Goal: Transaction & Acquisition: Obtain resource

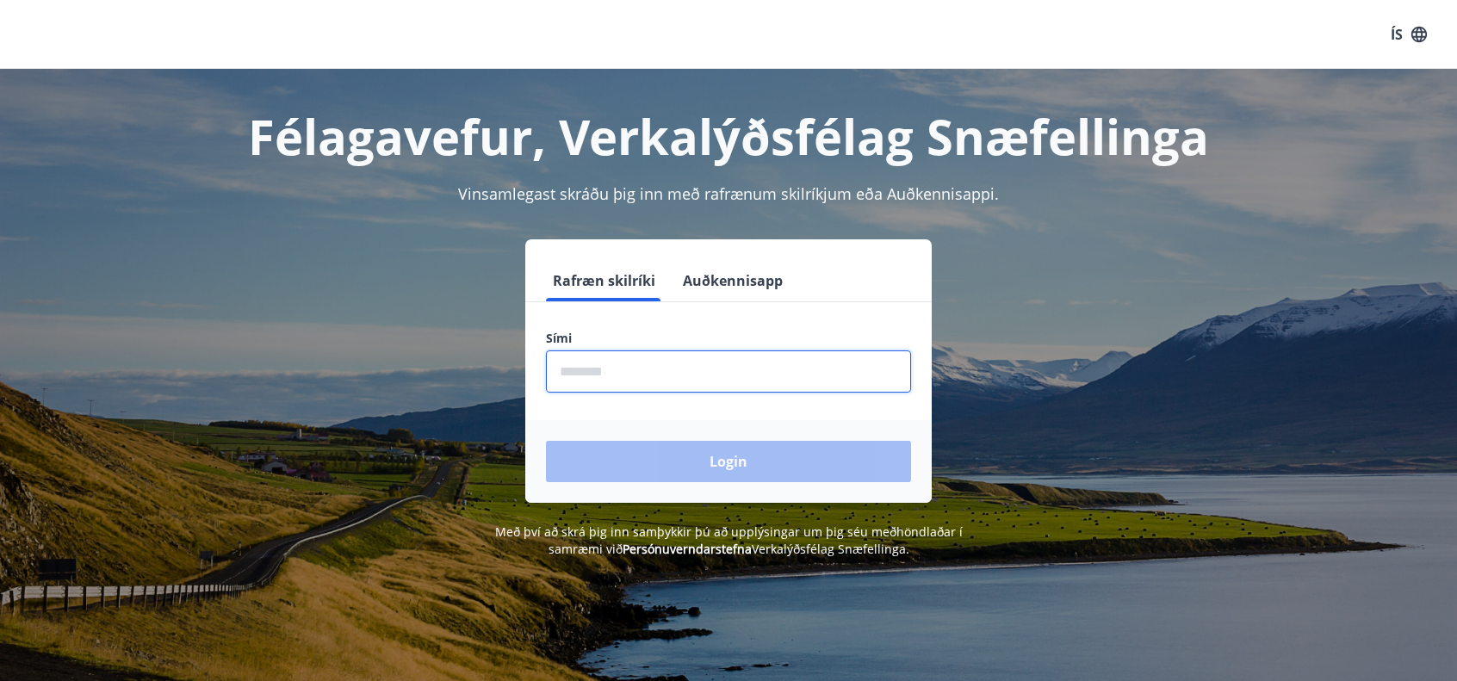
click at [620, 364] on input "phone" at bounding box center [728, 371] width 365 height 42
type input "********"
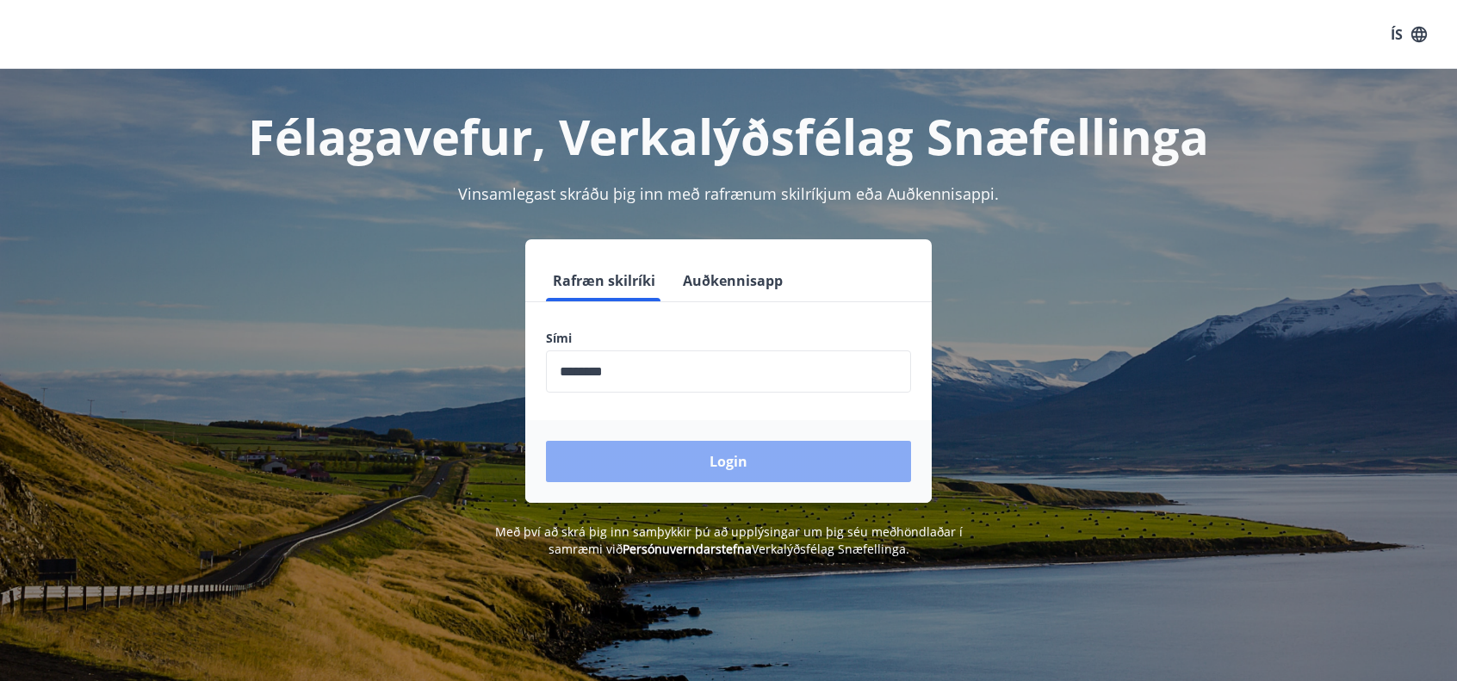
click at [688, 462] on button "Login" at bounding box center [728, 461] width 365 height 41
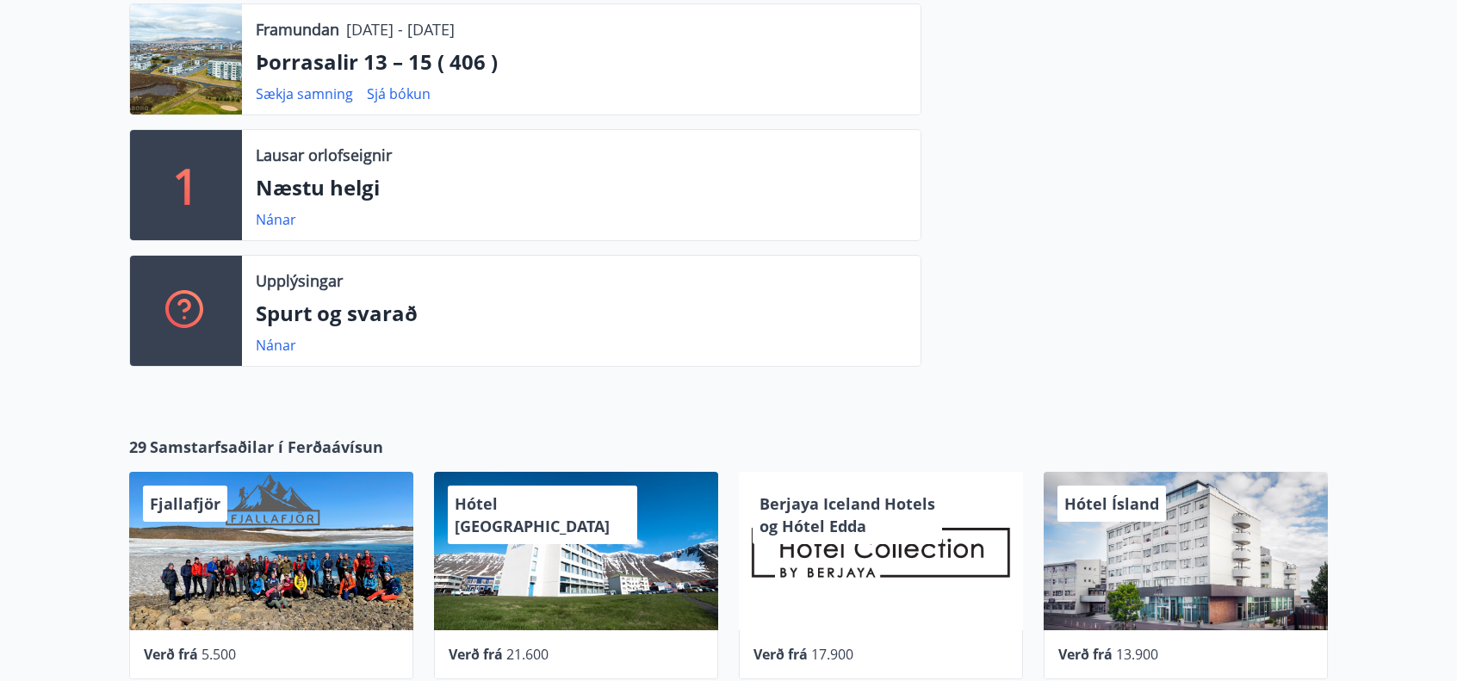
scroll to position [723, 0]
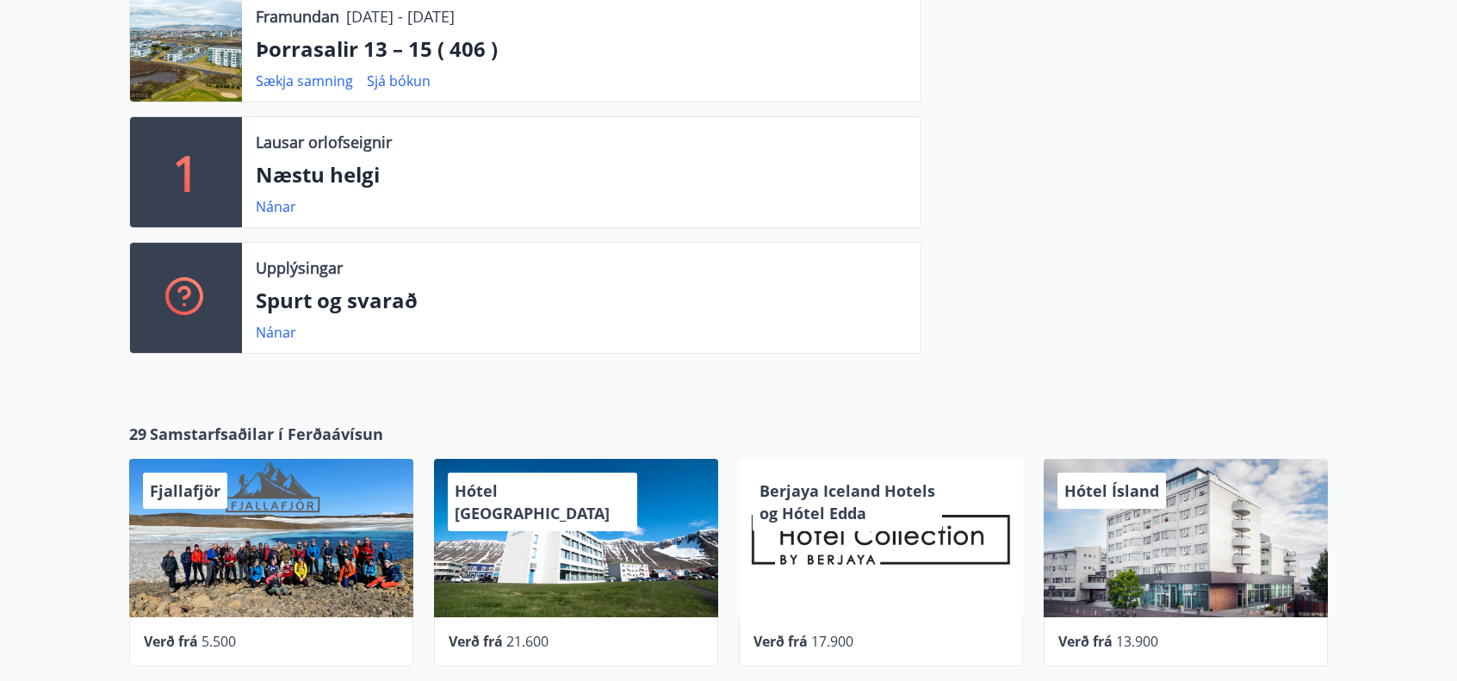
click at [315, 164] on p "Næstu helgi" at bounding box center [581, 174] width 651 height 29
click at [501, 158] on div "Lausar orlofseignir Næstu helgi Nánar" at bounding box center [581, 172] width 679 height 110
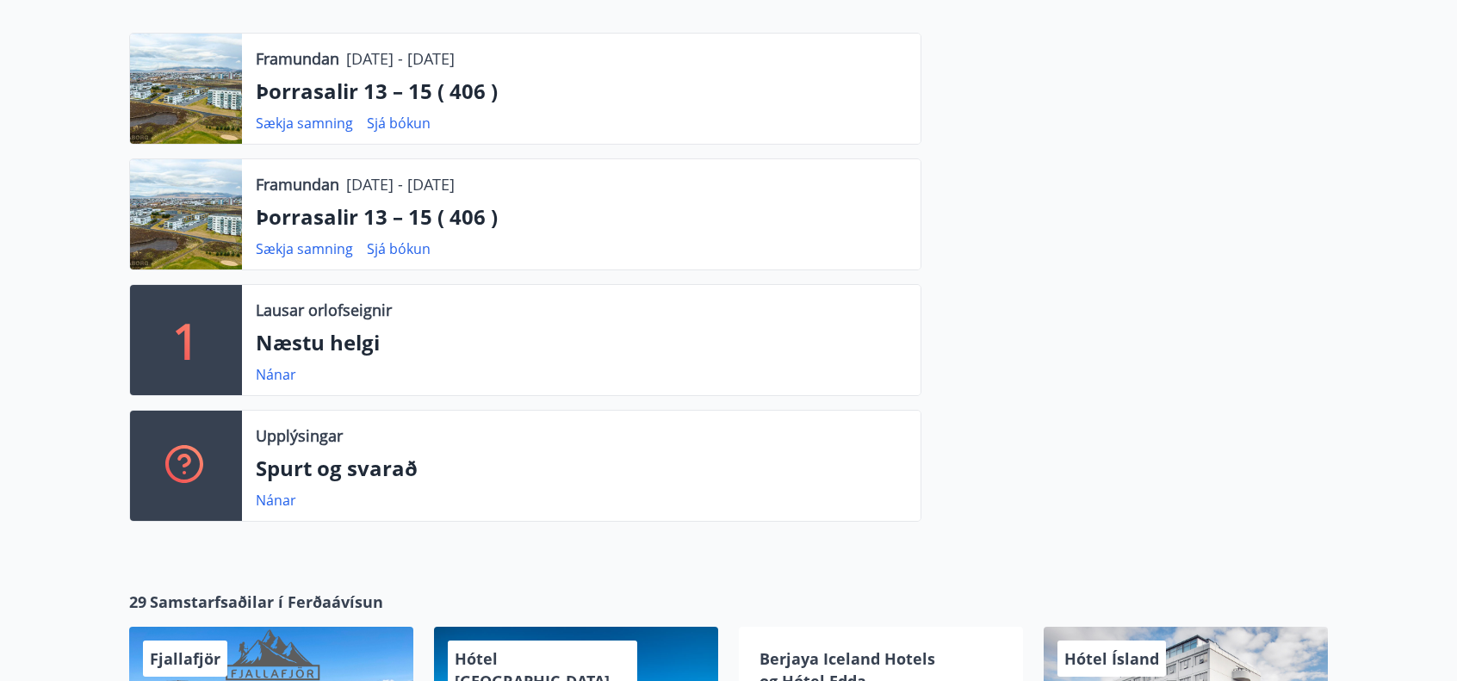
scroll to position [474, 0]
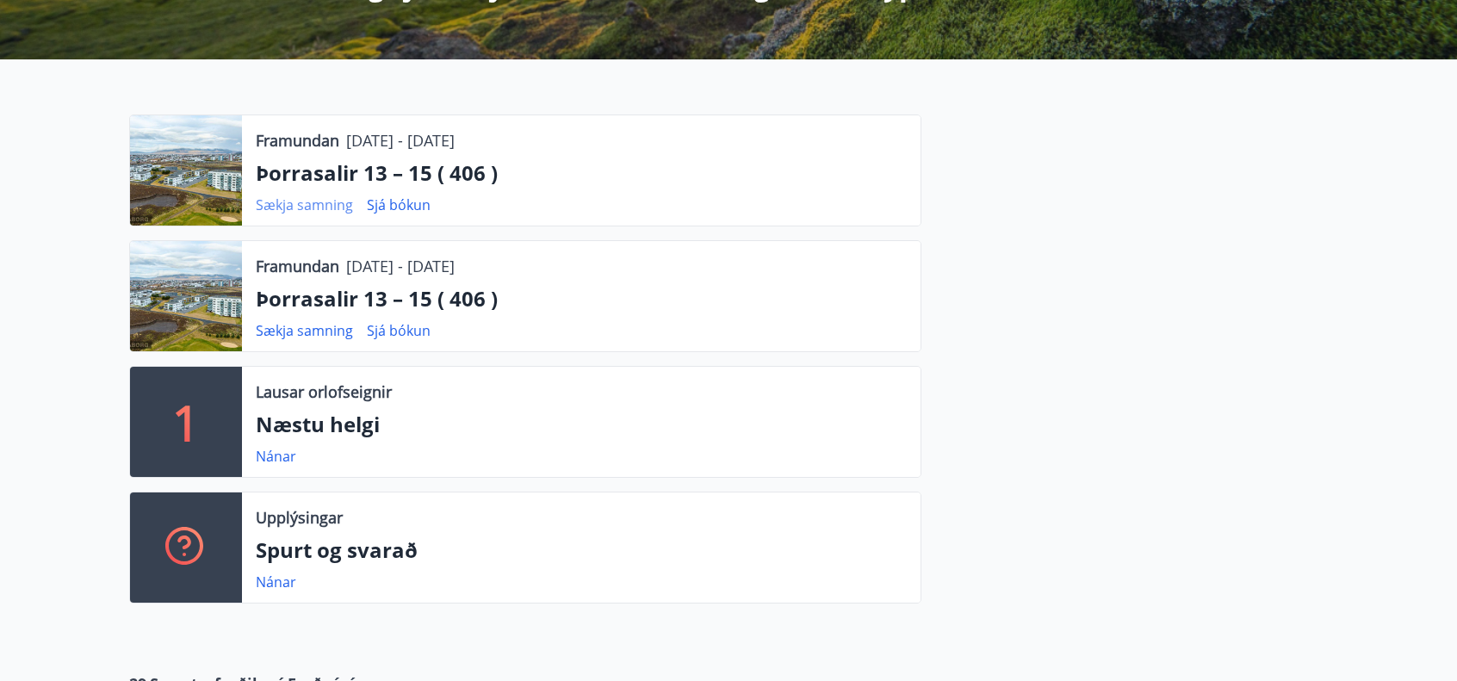
click at [324, 204] on link "Sækja samning" at bounding box center [304, 204] width 97 height 19
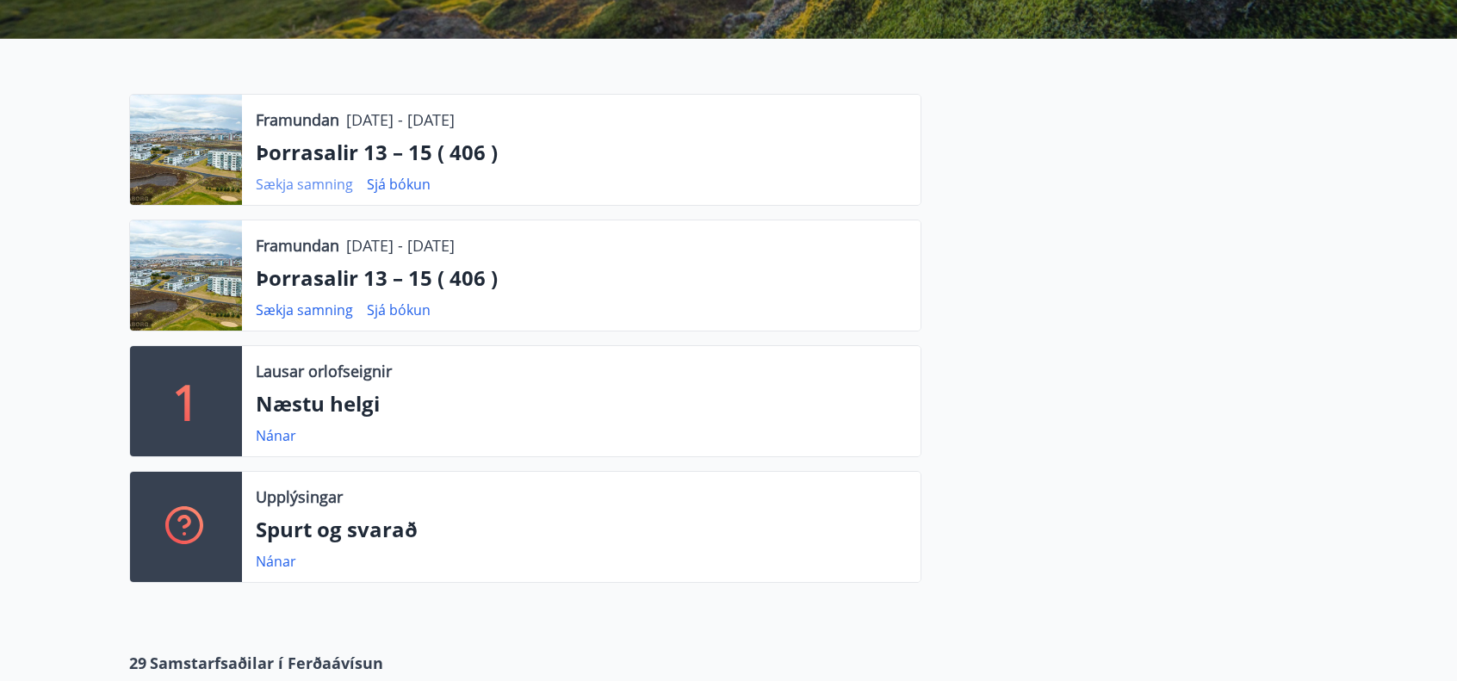
scroll to position [508, 0]
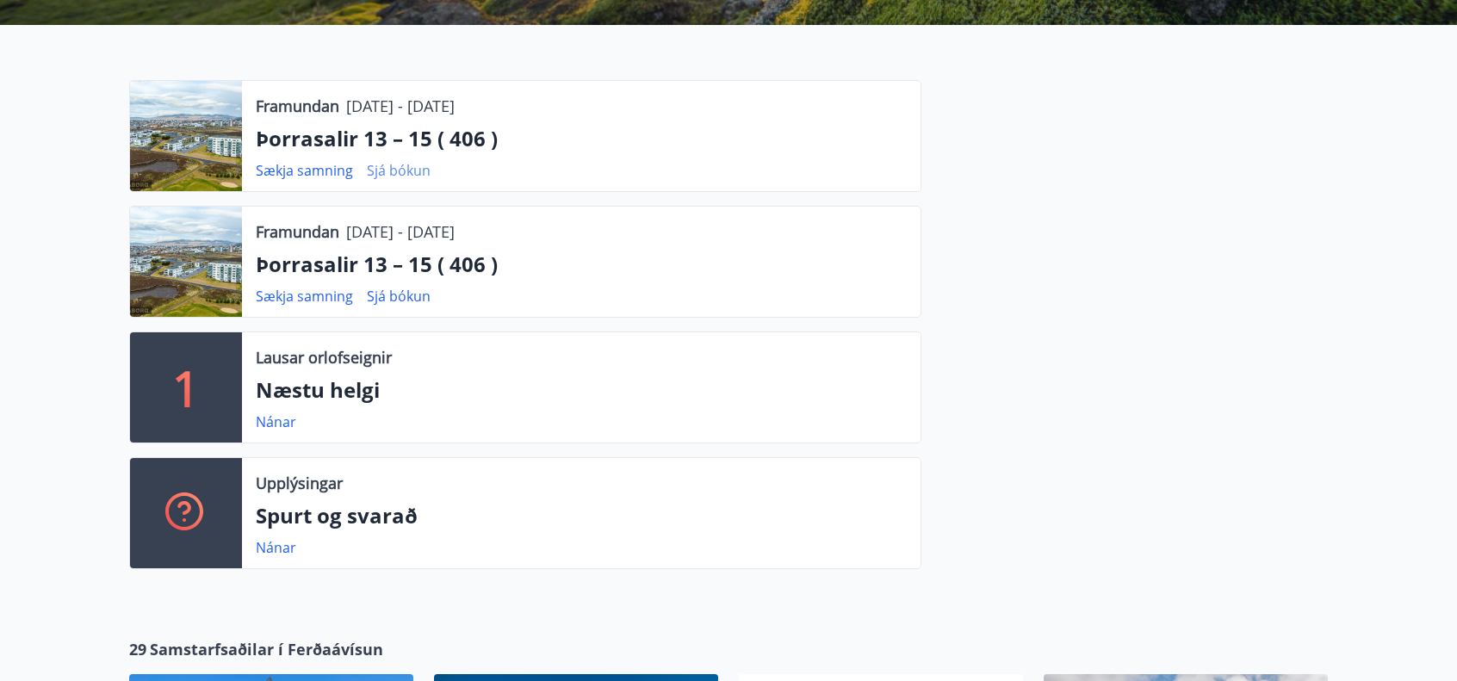
click at [403, 175] on link "Sjá bókun" at bounding box center [399, 170] width 64 height 19
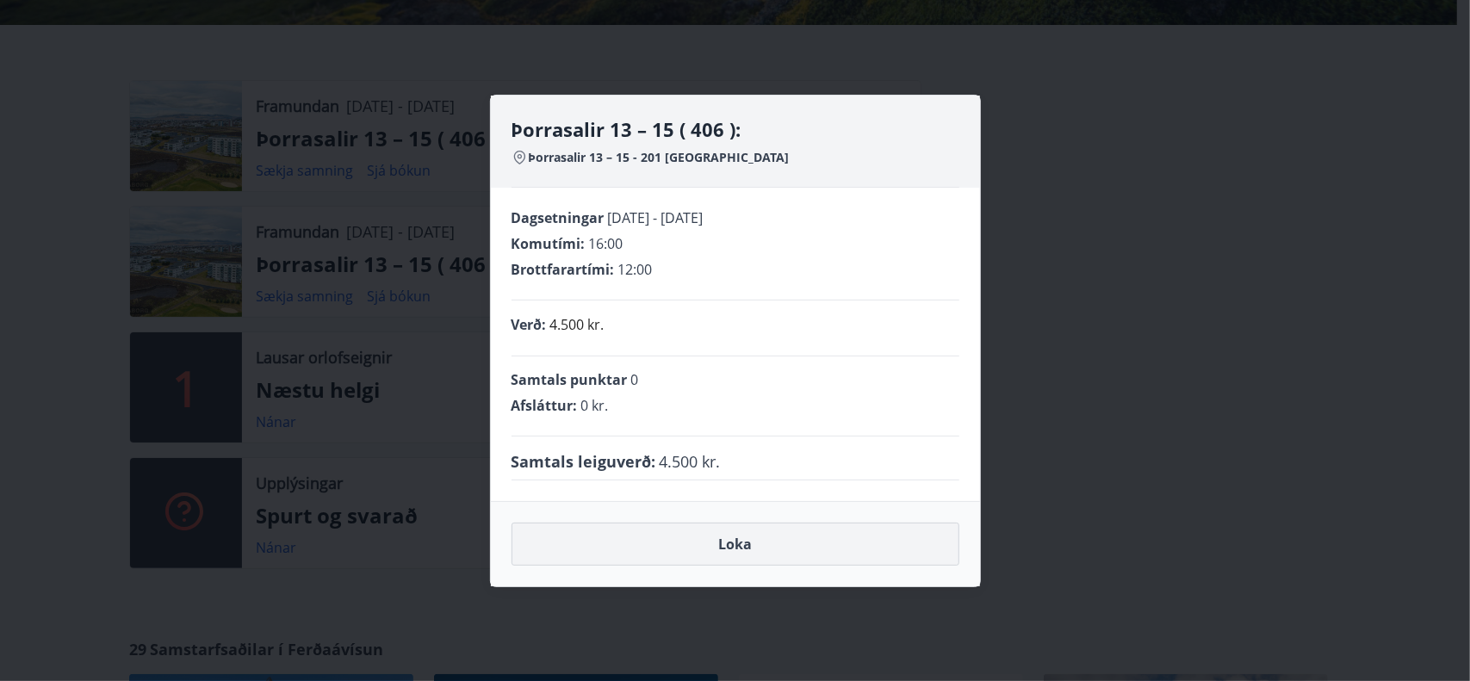
click at [683, 542] on button "Loka" at bounding box center [736, 544] width 448 height 43
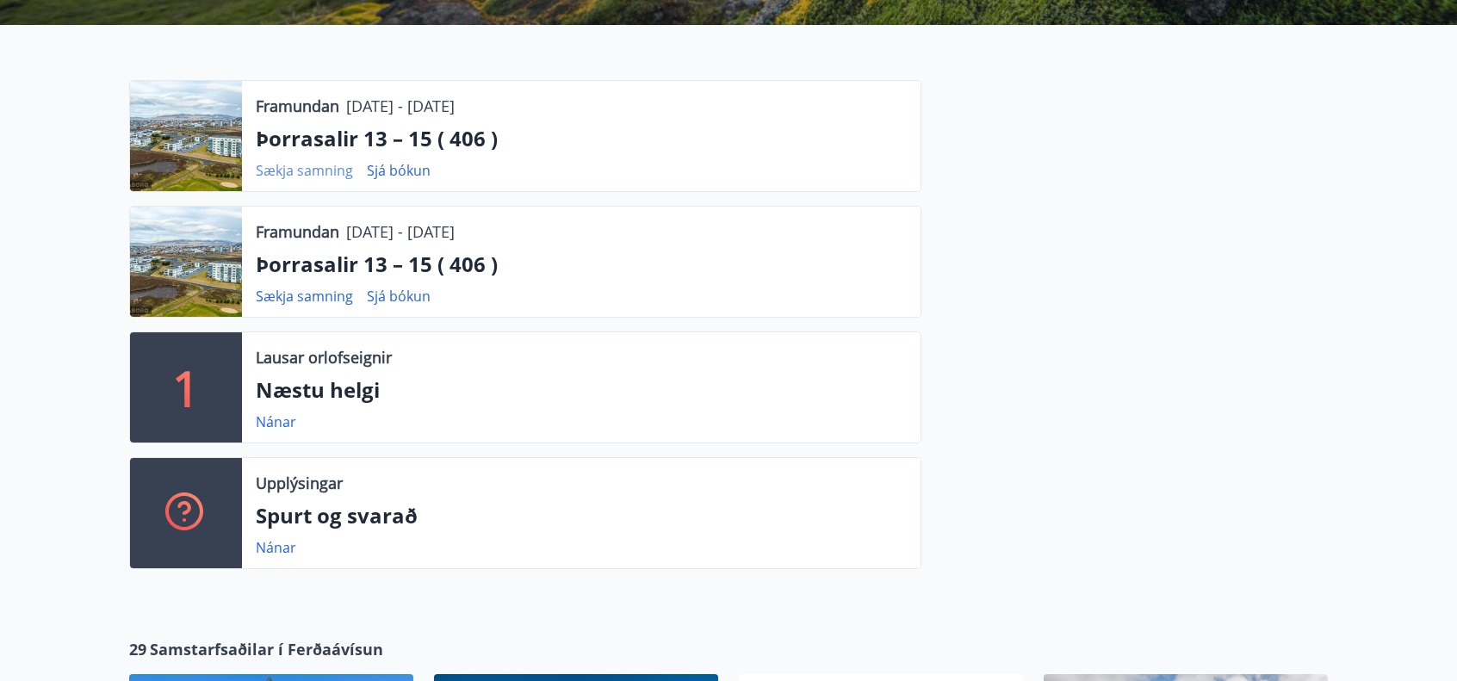
click at [295, 171] on link "Sækja samning" at bounding box center [304, 170] width 97 height 19
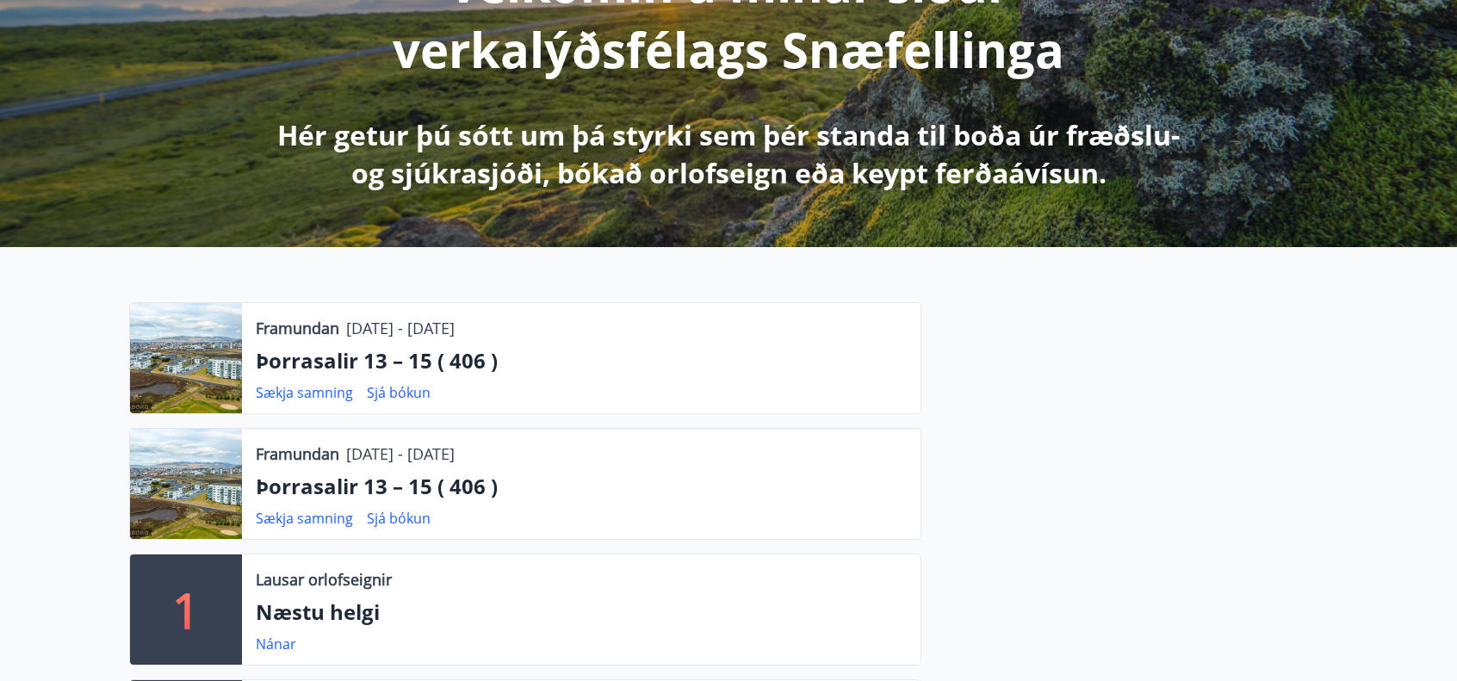
scroll to position [233, 0]
